Goal: Book appointment/travel/reservation

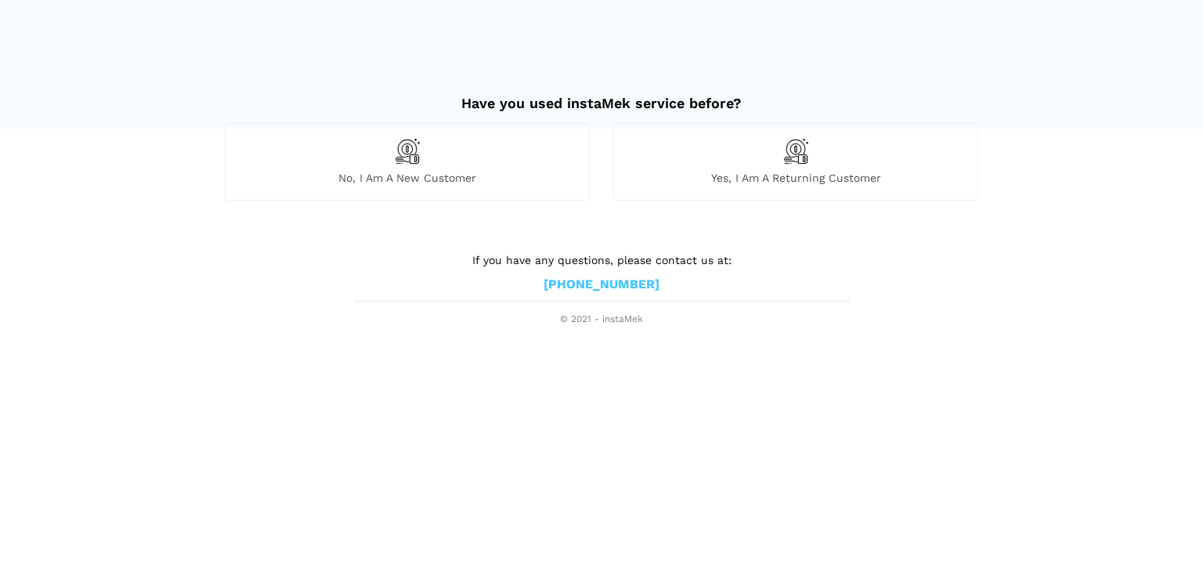
click at [438, 153] on div "No, I am a new customer" at bounding box center [407, 161] width 365 height 77
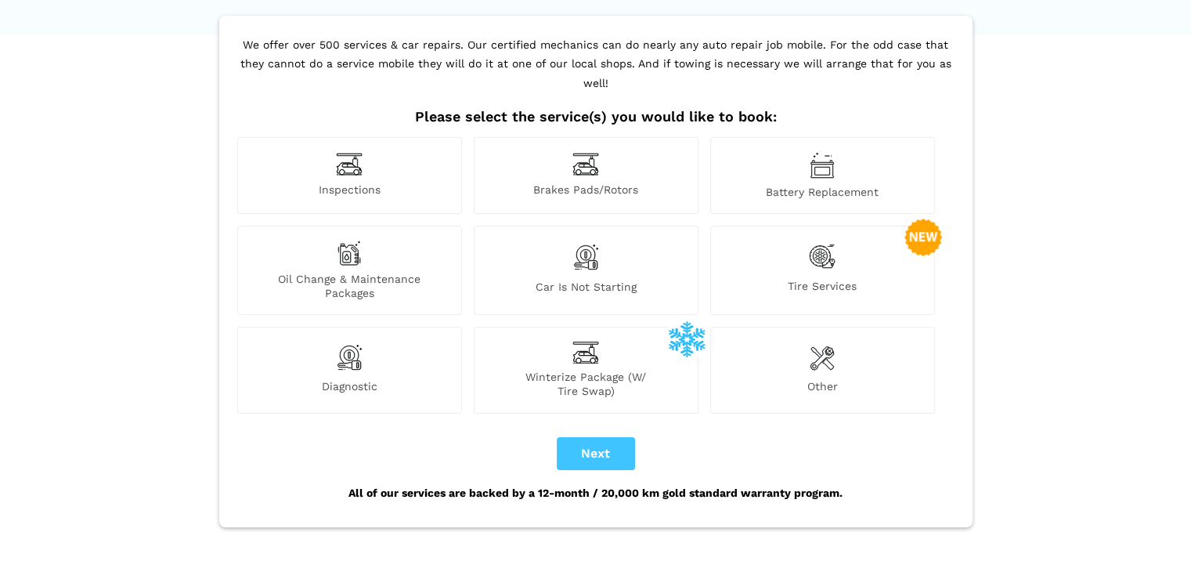
scroll to position [99, 0]
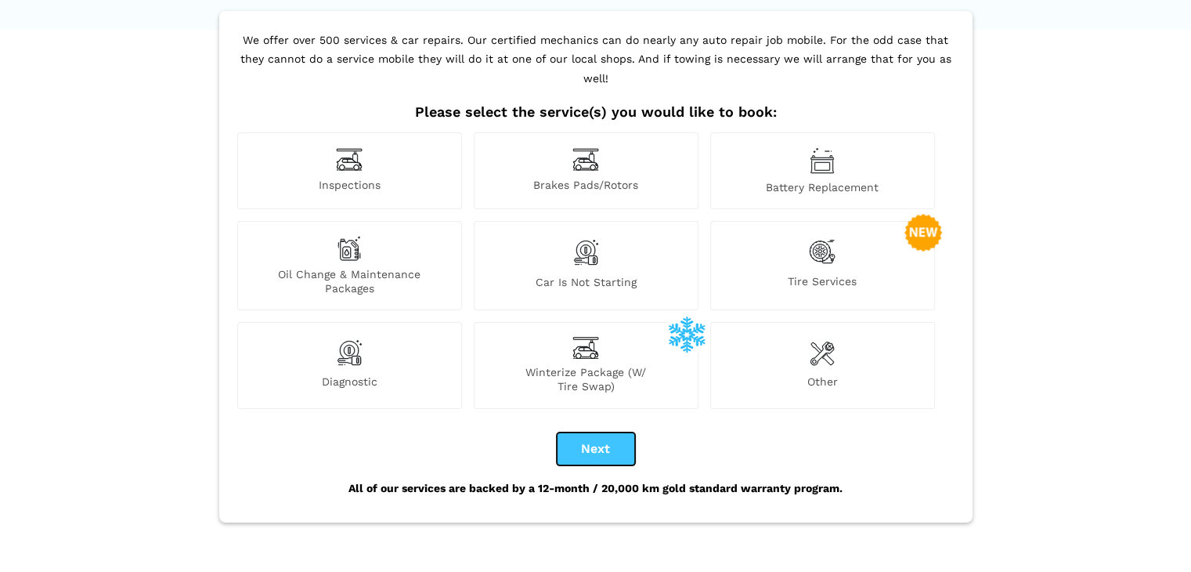
click at [597, 432] on button "Next" at bounding box center [596, 448] width 78 height 33
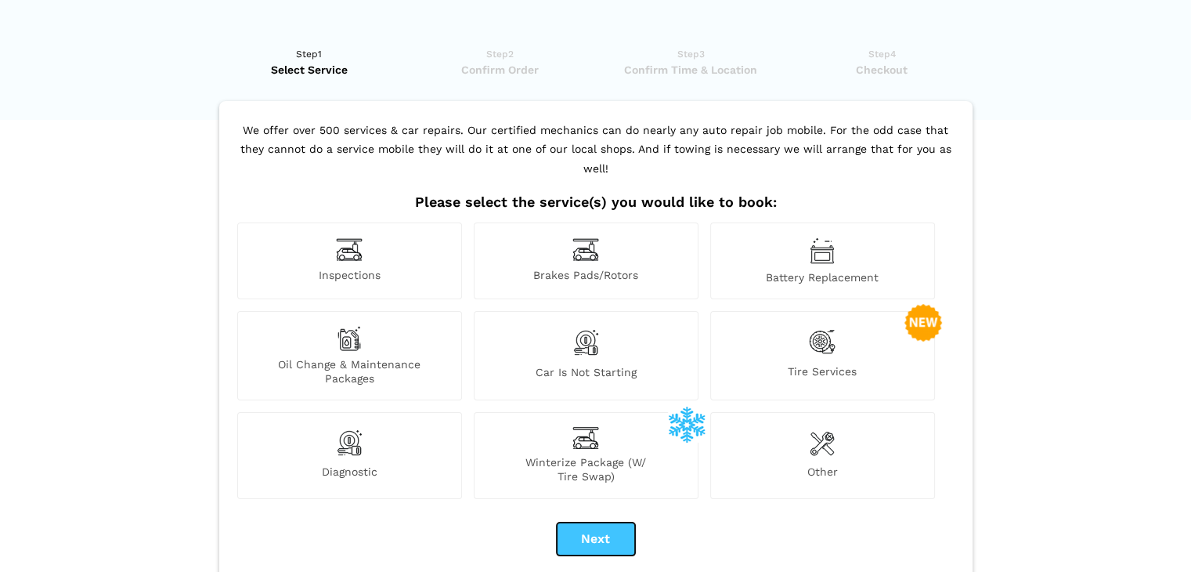
scroll to position [0, 0]
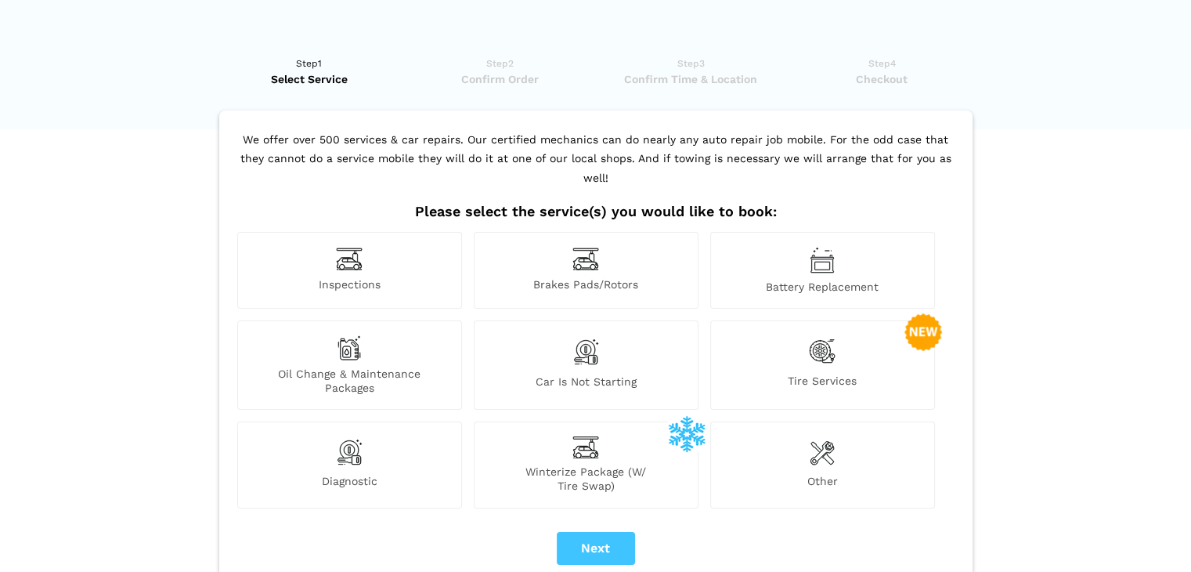
click at [814, 346] on img at bounding box center [822, 351] width 27 height 32
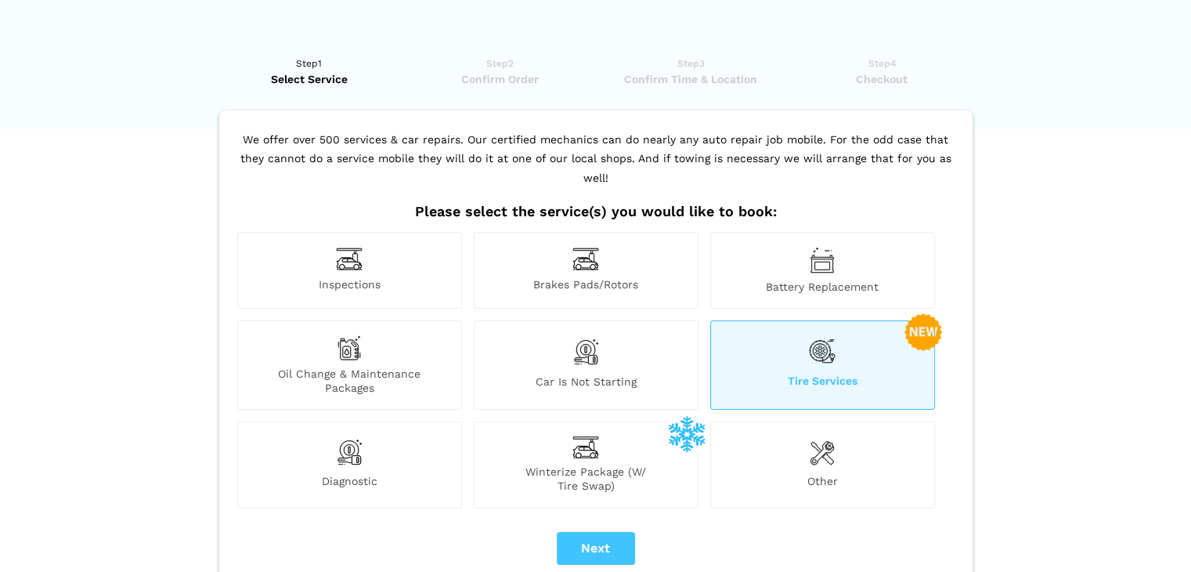
click at [832, 344] on img at bounding box center [822, 351] width 27 height 32
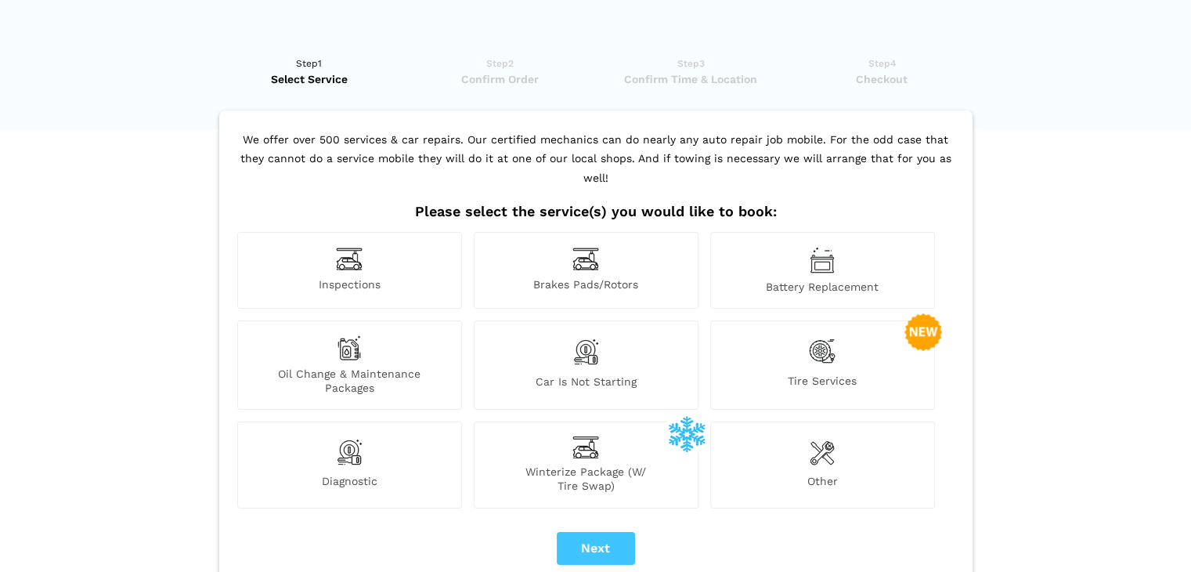
click at [832, 344] on img at bounding box center [822, 351] width 27 height 32
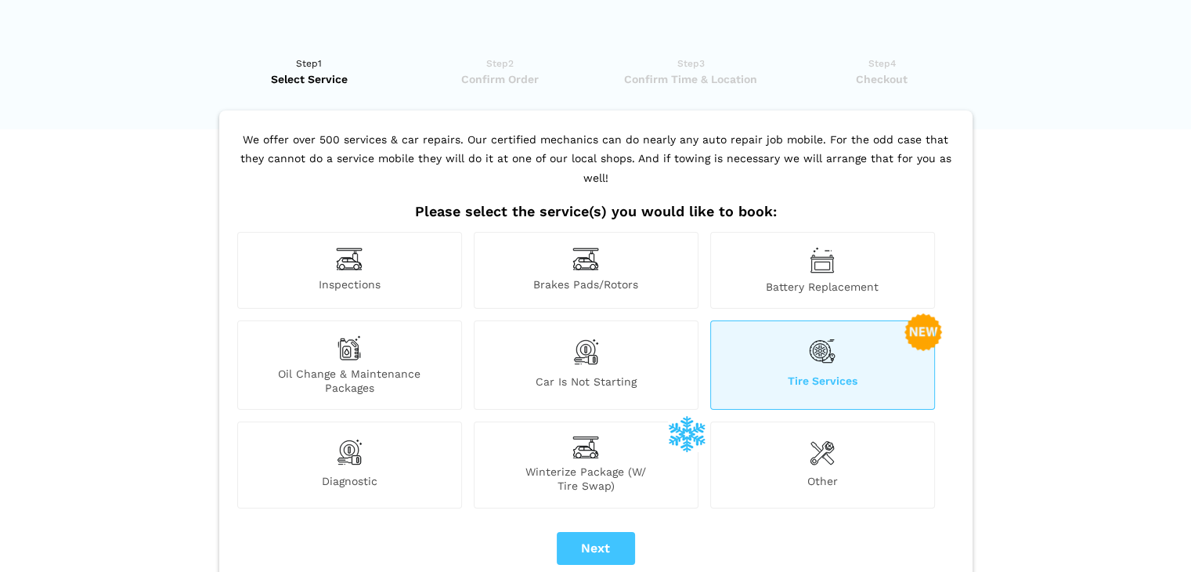
click at [832, 344] on img at bounding box center [822, 351] width 27 height 32
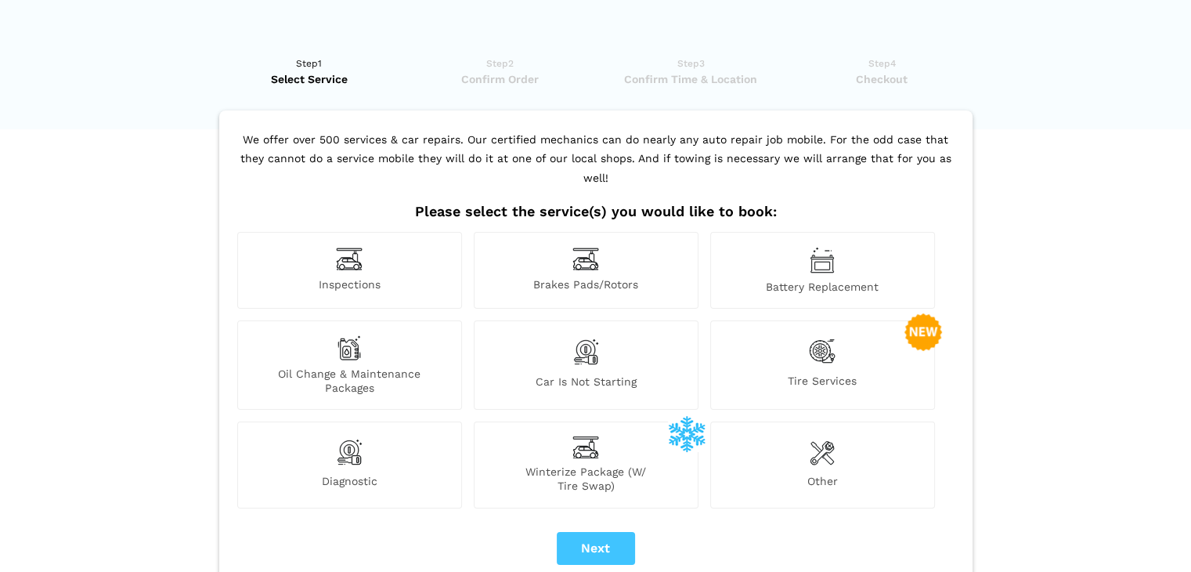
click at [832, 344] on img at bounding box center [822, 351] width 27 height 32
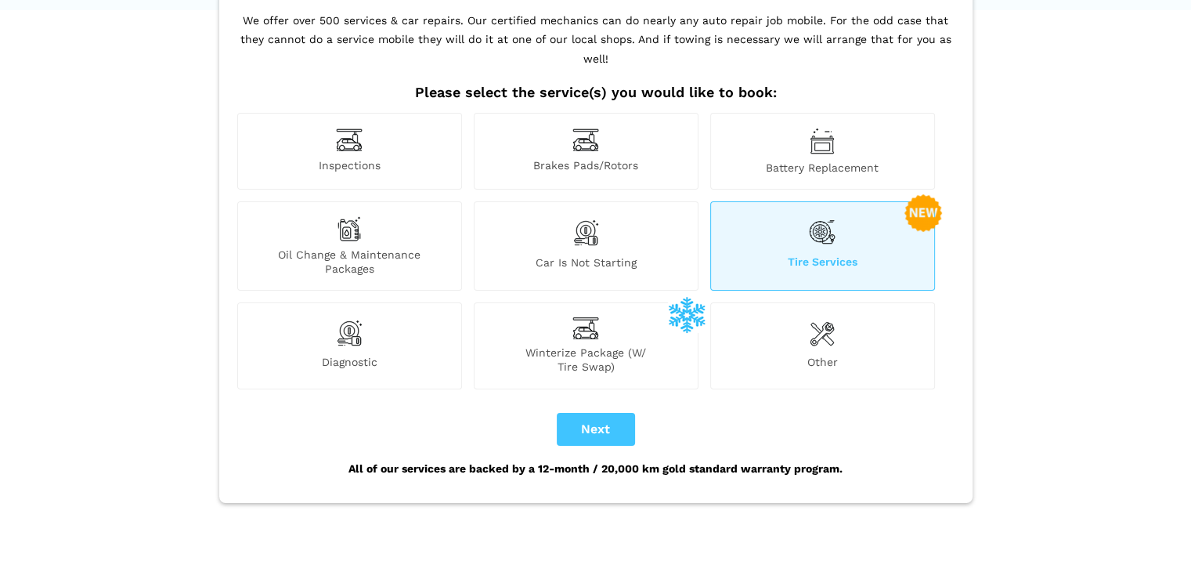
scroll to position [112, 0]
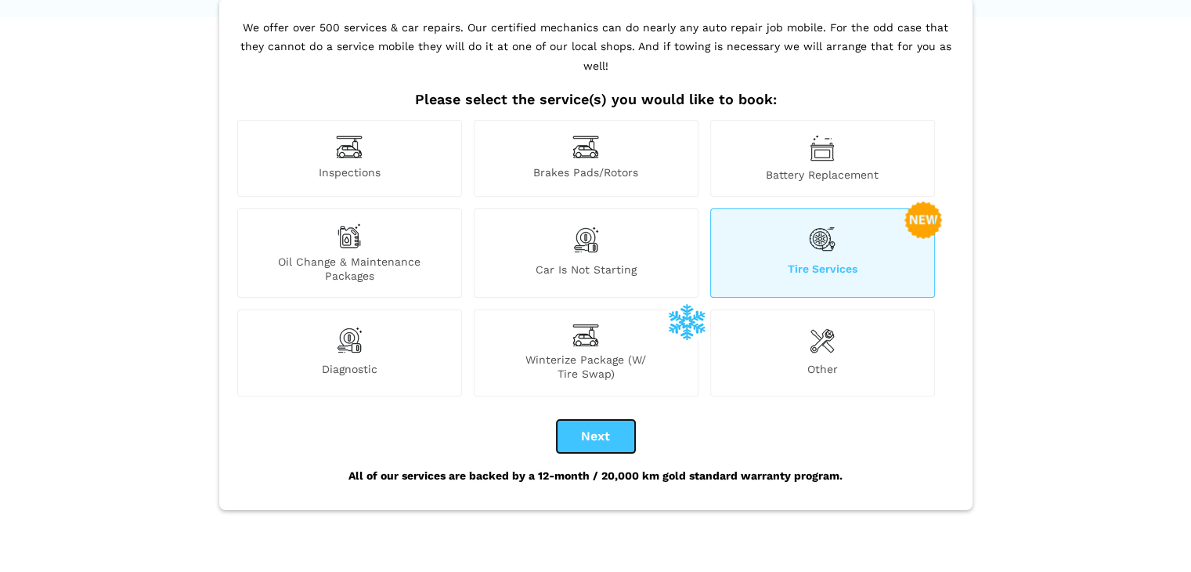
click at [604, 420] on button "Next" at bounding box center [596, 436] width 78 height 33
checkbox input "true"
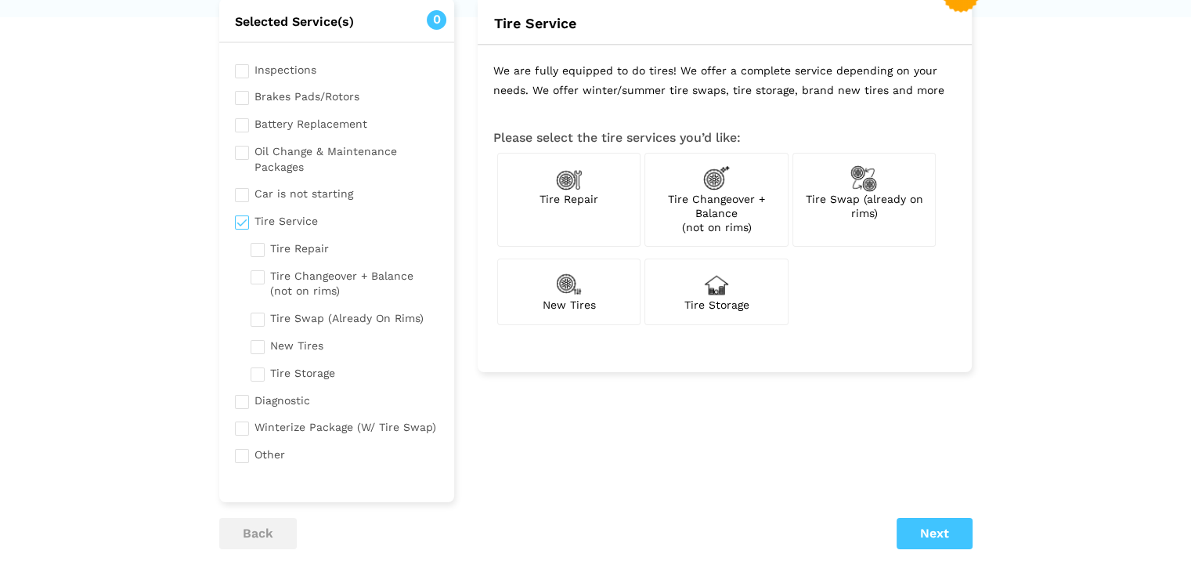
scroll to position [0, 0]
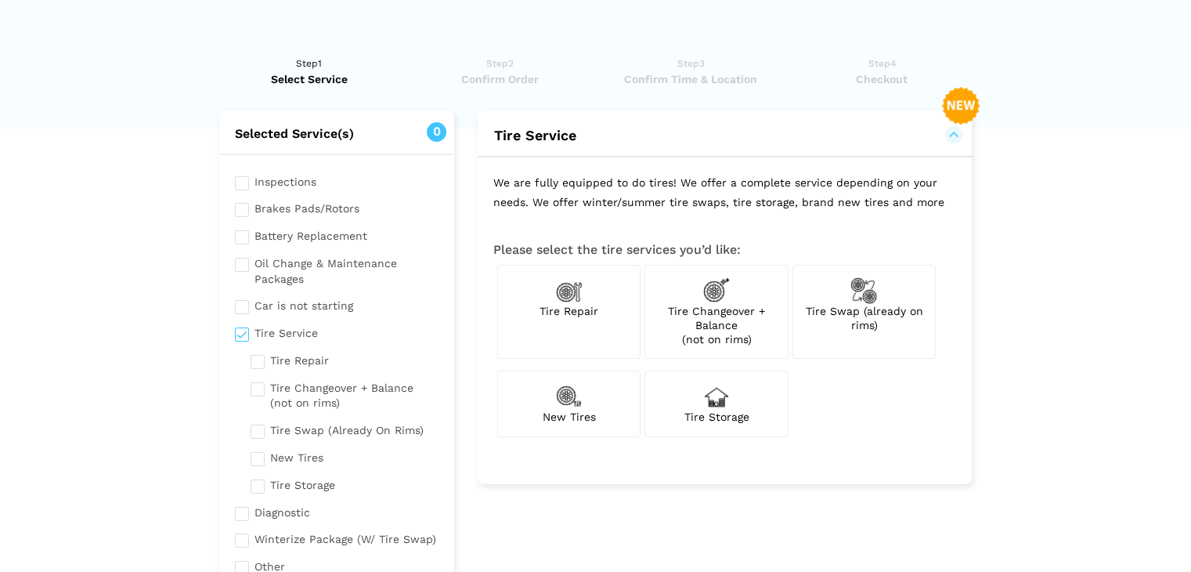
click at [569, 305] on span "Tire Repair" at bounding box center [568, 311] width 59 height 13
checkbox input "true"
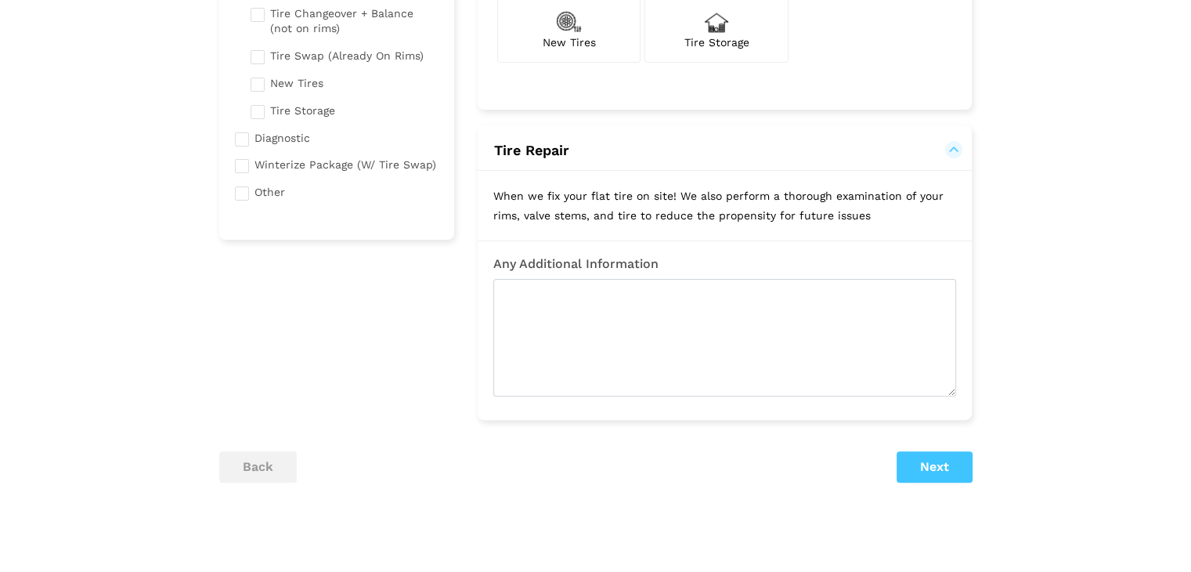
scroll to position [373, 0]
click at [960, 466] on button "Next" at bounding box center [934, 468] width 76 height 31
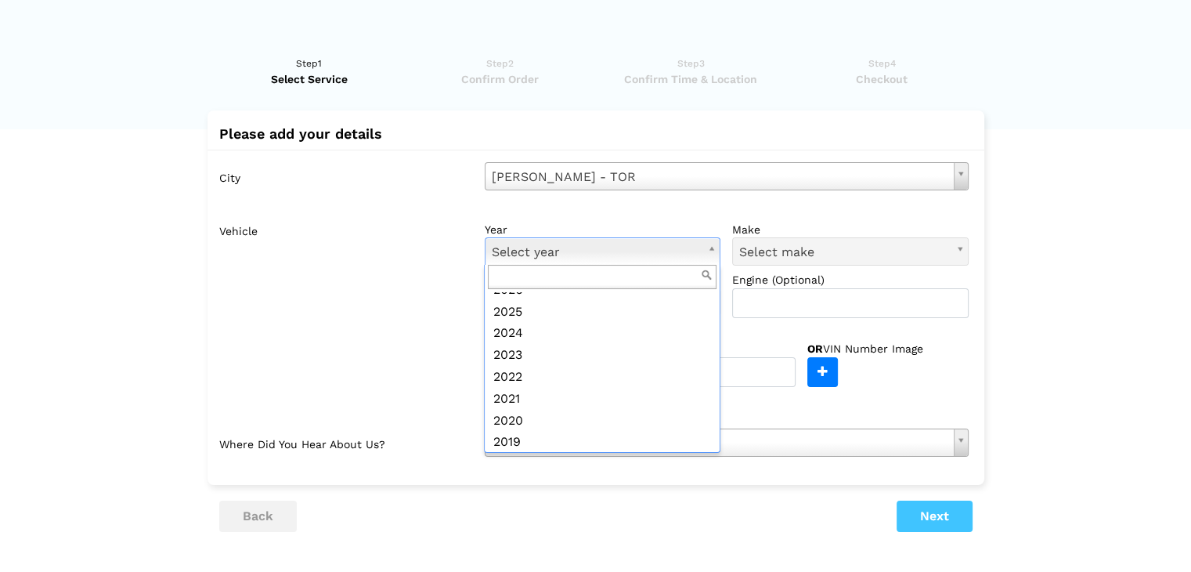
scroll to position [31, 0]
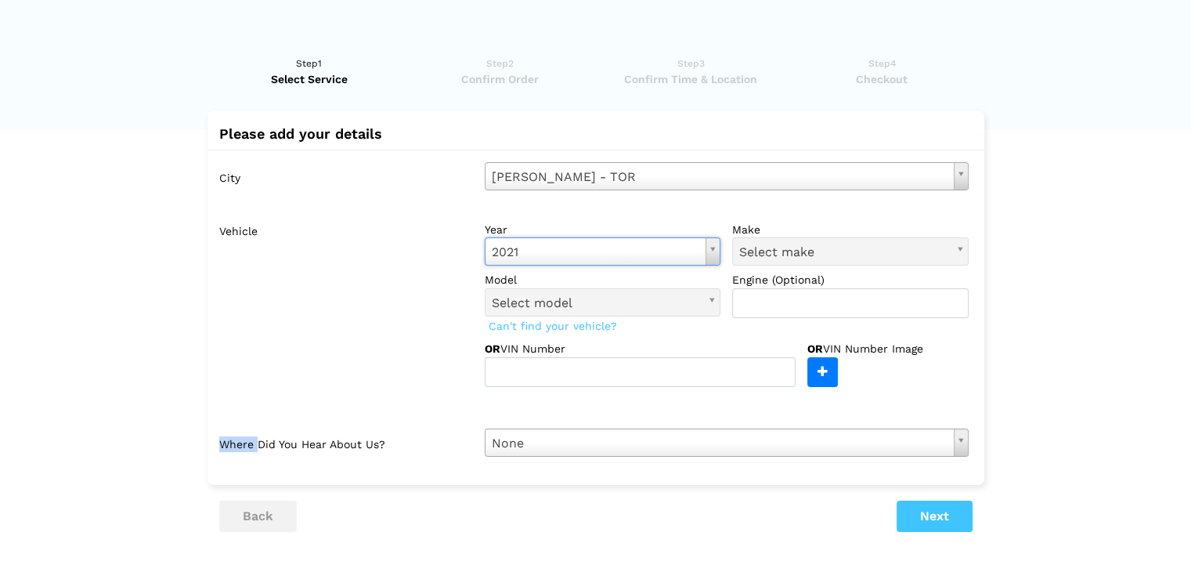
click at [595, 395] on div "Vehicle year [DATE] Select year [DATE] 2025 2024 2023 2022 2021 2020 2019 2018 …" at bounding box center [600, 315] width 738 height 200
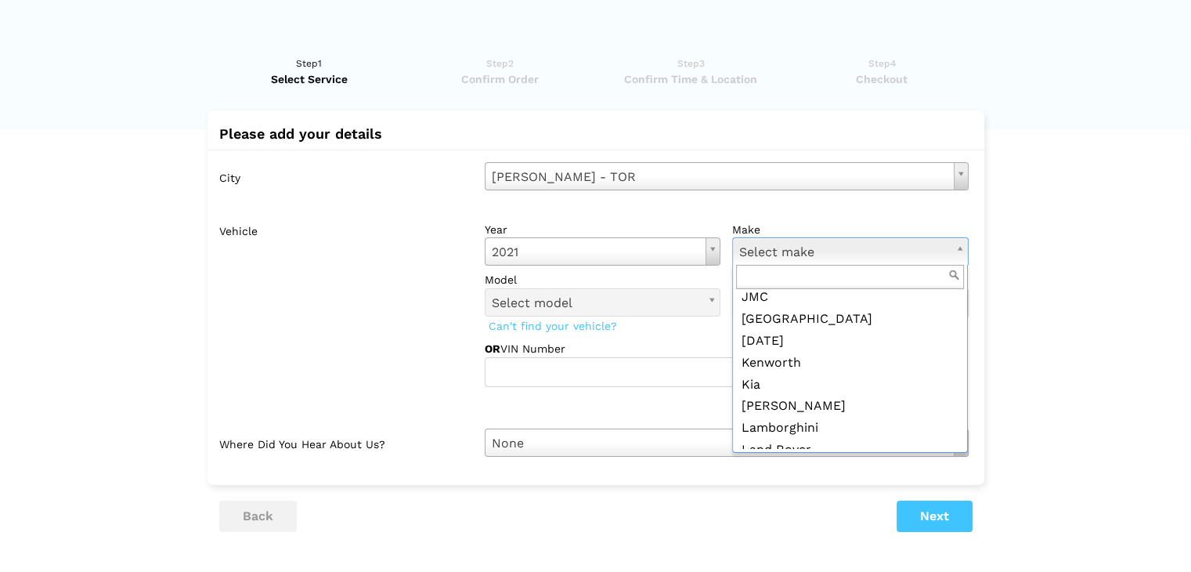
scroll to position [1427, 0]
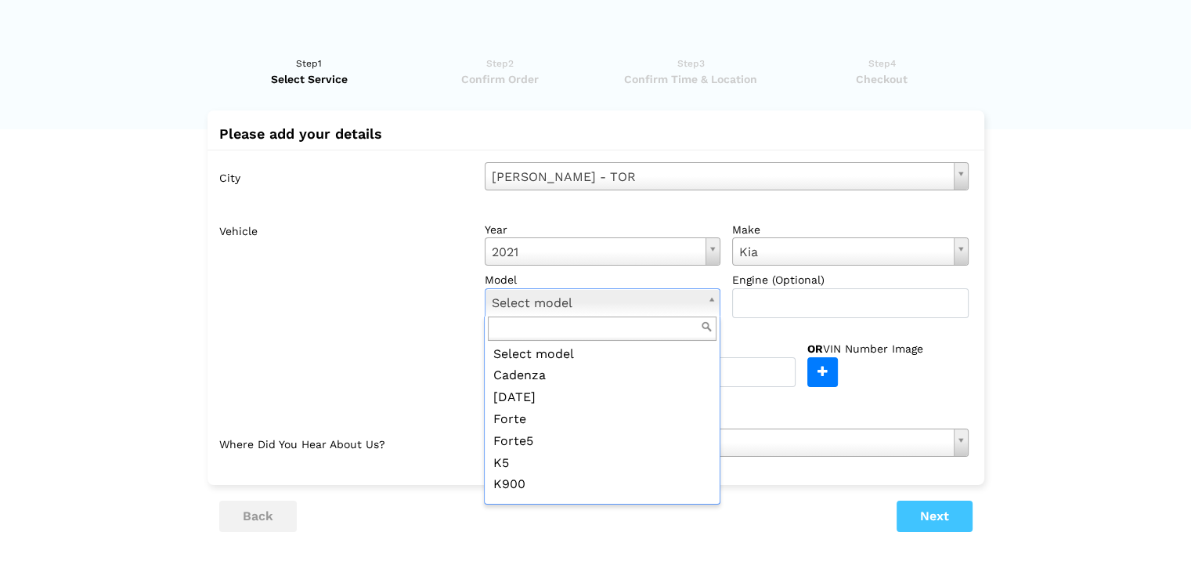
drag, startPoint x: 717, startPoint y: 380, endPoint x: 718, endPoint y: 413, distance: 32.9
click at [718, 413] on div "Select model Cadenza [DATE] Forte Forte5 K5 K900 Niro Niro EV Optima Rio Sedona…" at bounding box center [602, 410] width 236 height 188
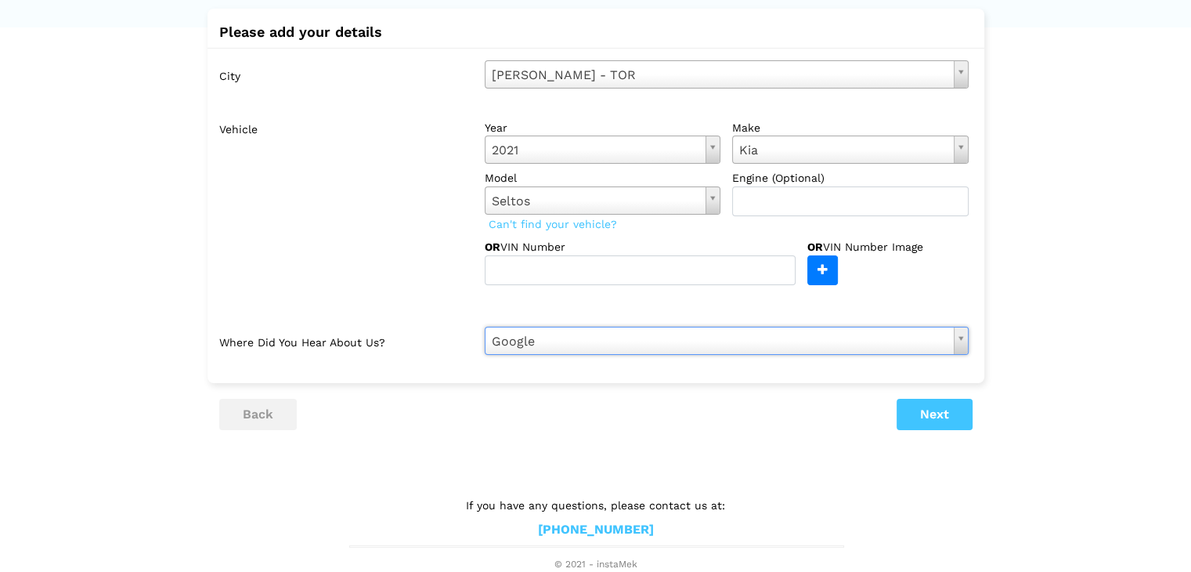
scroll to position [0, 0]
